Goal: Navigation & Orientation: Find specific page/section

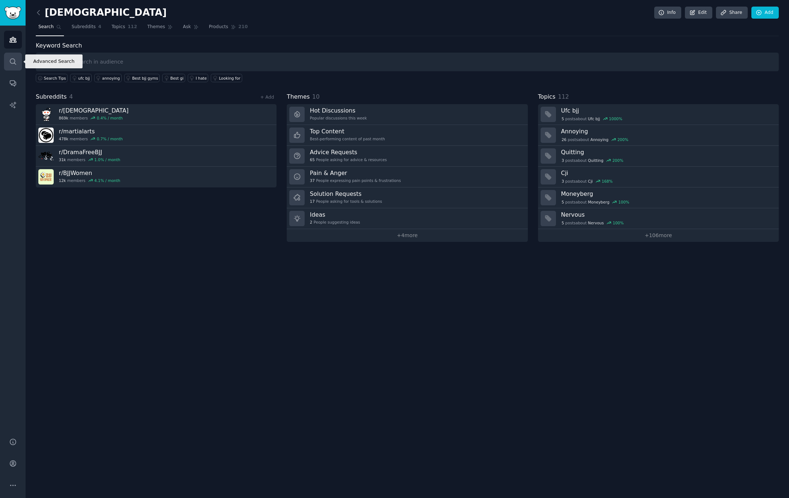
click at [18, 62] on link "Search" at bounding box center [13, 62] width 18 height 18
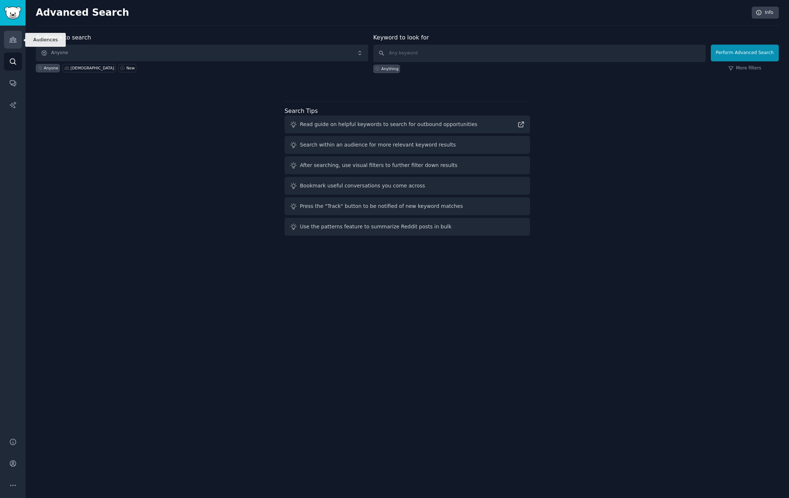
click at [15, 41] on icon "Sidebar" at bounding box center [12, 39] width 7 height 5
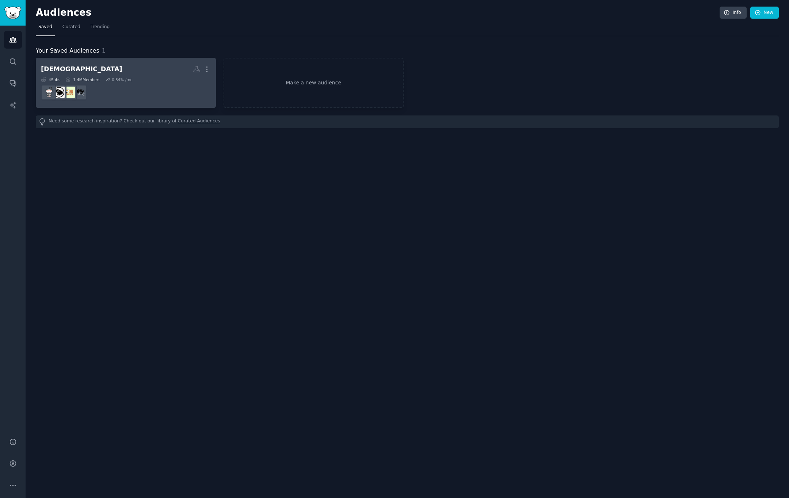
click at [160, 82] on dd at bounding box center [126, 92] width 170 height 20
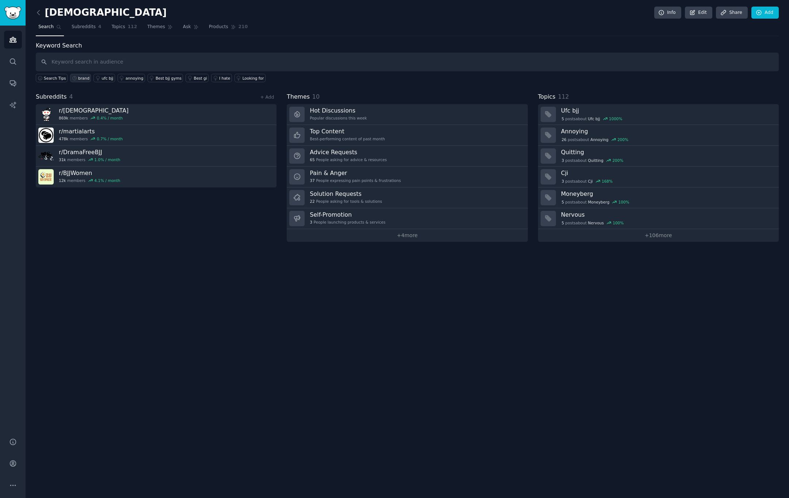
click at [78, 80] on div "brand" at bounding box center [83, 78] width 11 height 5
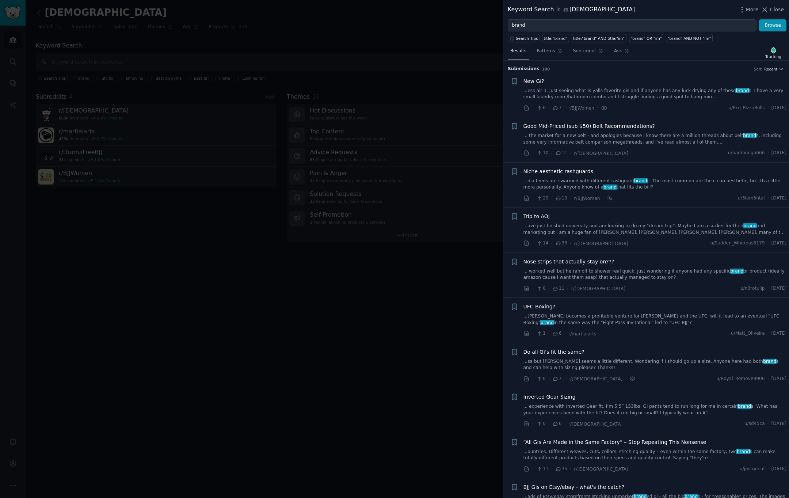
click at [654, 191] on div "Niche aesthetic rashguards ...dia feeds are swarmed with different rashguard br…" at bounding box center [654, 185] width 263 height 35
click at [674, 188] on link "...dia feeds are swarmed with different rashguard brand s. The most common are …" at bounding box center [654, 184] width 263 height 13
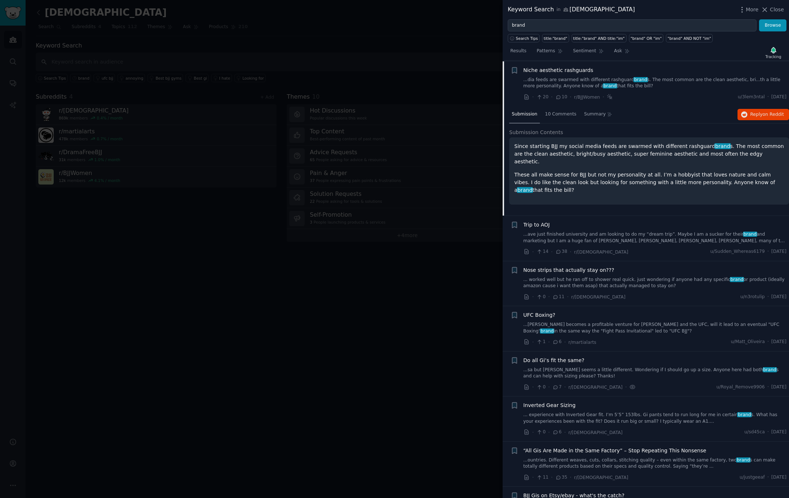
scroll to position [102, 0]
click at [559, 114] on span "10 Comments" at bounding box center [560, 114] width 31 height 7
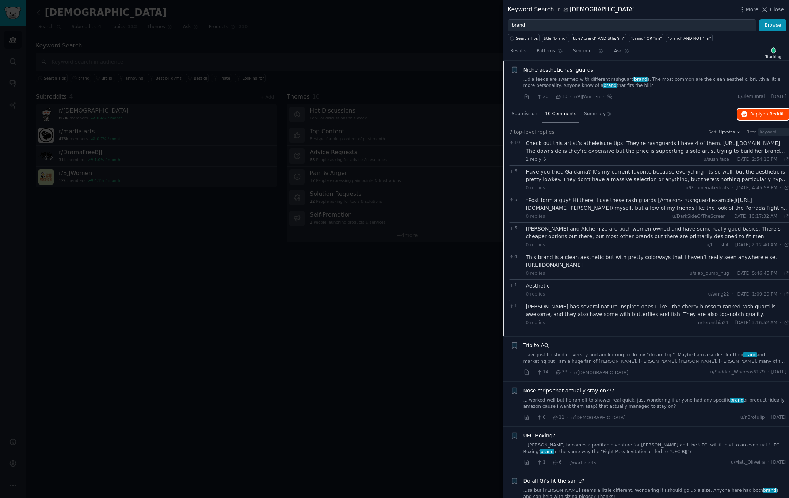
click at [758, 112] on span "Reply on Reddit" at bounding box center [767, 114] width 34 height 7
click at [400, 35] on div at bounding box center [394, 249] width 789 height 498
